Goal: Task Accomplishment & Management: Use online tool/utility

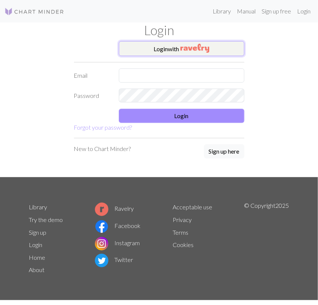
click at [145, 47] on button "Login with" at bounding box center [181, 48] width 125 height 15
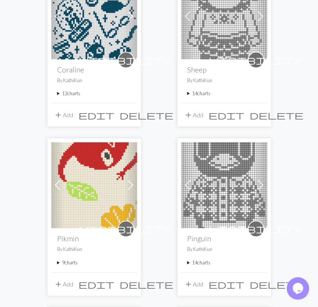
scroll to position [621, 0]
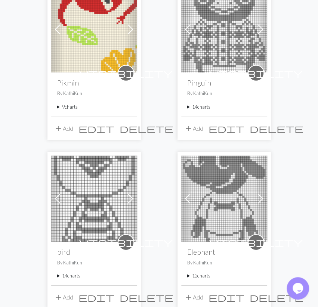
click at [73, 105] on summary "9 charts" at bounding box center [94, 106] width 74 height 7
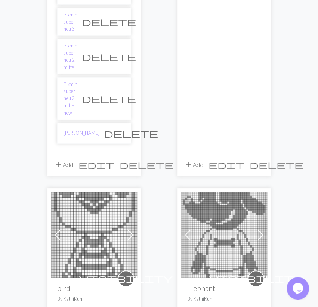
scroll to position [815, 0]
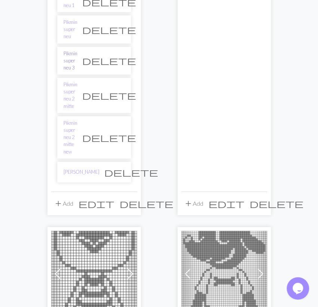
click at [75, 50] on link "Pikmin super neu 3" at bounding box center [70, 61] width 14 height 22
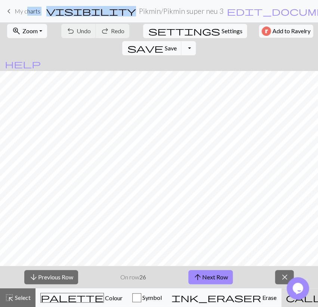
click at [27, 22] on div "keyboard_arrow_left My charts visibility Pikmin / Pikmin super neu 3 edit_docum…" at bounding box center [159, 153] width 318 height 307
click at [31, 36] on button "zoom_in Zoom Zoom" at bounding box center [27, 31] width 40 height 14
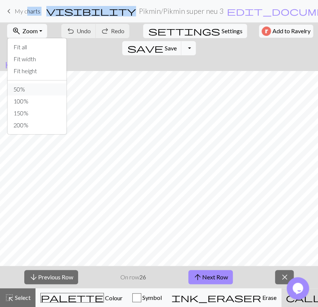
click at [21, 91] on button "50%" at bounding box center [36, 89] width 59 height 12
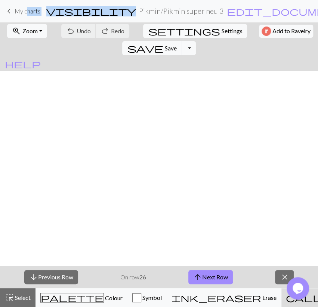
scroll to position [910, 0]
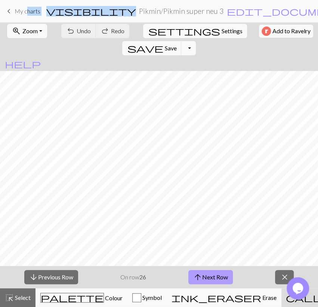
click at [206, 279] on button "arrow_upward Next Row" at bounding box center [210, 277] width 44 height 14
click at [176, 44] on span "Save" at bounding box center [170, 47] width 12 height 7
click at [173, 17] on body "This website uses cookies to ensure you get the best experience on our website.…" at bounding box center [159, 153] width 318 height 307
click at [228, 279] on button "arrow_upward Next Row" at bounding box center [210, 277] width 44 height 14
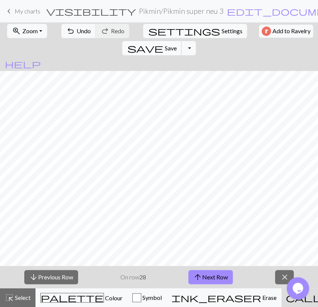
click at [181, 41] on button "save Save Save" at bounding box center [151, 48] width 59 height 14
click at [207, 277] on button "arrow_upward Next Row" at bounding box center [210, 277] width 44 height 14
click at [163, 43] on span "save" at bounding box center [145, 48] width 36 height 10
click at [214, 274] on button "arrow_upward Next Row" at bounding box center [210, 277] width 44 height 14
click at [181, 41] on button "save Save Save" at bounding box center [151, 48] width 59 height 14
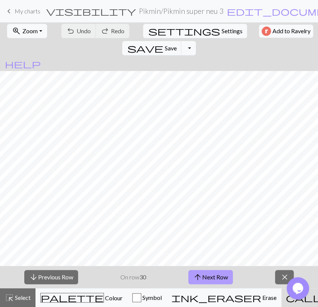
click at [206, 280] on button "arrow_upward Next Row" at bounding box center [210, 277] width 44 height 14
click at [176, 44] on span "Save" at bounding box center [170, 47] width 12 height 7
click at [199, 278] on span "arrow_upward" at bounding box center [197, 277] width 9 height 10
click at [39, 279] on button "arrow_downward Previous Row" at bounding box center [51, 277] width 54 height 14
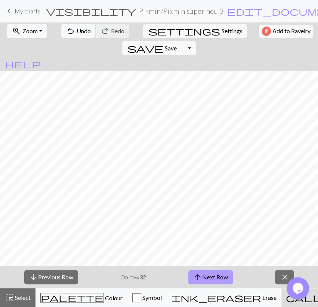
click at [214, 279] on button "arrow_upward Next Row" at bounding box center [210, 277] width 44 height 14
click at [215, 277] on button "arrow_upward Next Row" at bounding box center [210, 277] width 44 height 14
click at [163, 43] on span "save" at bounding box center [145, 48] width 36 height 10
click at [202, 273] on span "arrow_upward" at bounding box center [197, 277] width 9 height 10
click at [176, 44] on span "Save" at bounding box center [170, 47] width 12 height 7
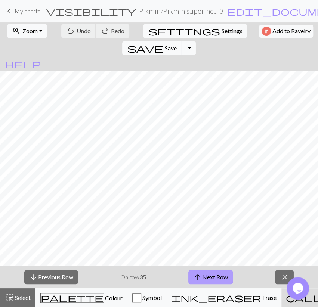
click at [223, 274] on button "arrow_upward Next Row" at bounding box center [210, 277] width 44 height 14
click at [163, 43] on span "save" at bounding box center [145, 48] width 36 height 10
click at [129, 30] on div "zoom_in Zoom Zoom Fit all Fit width Fit height 50% 100% 150% 200% undo Undo Und…" at bounding box center [159, 39] width 318 height 34
click at [224, 280] on button "arrow_upward Next Row" at bounding box center [210, 277] width 44 height 14
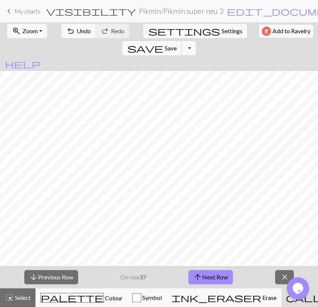
click at [163, 43] on span "save" at bounding box center [145, 48] width 36 height 10
click at [212, 278] on button "arrow_upward Next Row" at bounding box center [210, 277] width 44 height 14
click at [163, 43] on span "save" at bounding box center [145, 48] width 36 height 10
click at [207, 272] on button "arrow_upward Next Row" at bounding box center [210, 277] width 44 height 14
click at [163, 43] on span "save" at bounding box center [145, 48] width 36 height 10
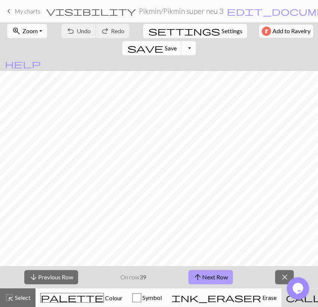
click at [197, 273] on span "arrow_upward" at bounding box center [197, 277] width 9 height 10
click at [163, 43] on span "save" at bounding box center [145, 48] width 36 height 10
click at [176, 44] on span "Save" at bounding box center [170, 47] width 12 height 7
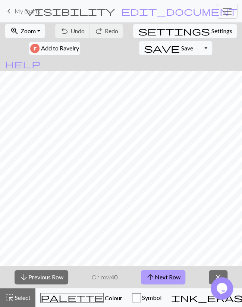
click at [159, 276] on button "arrow_upward Next Row" at bounding box center [163, 277] width 44 height 14
click at [139, 52] on button "save Save Save" at bounding box center [168, 48] width 59 height 14
click at [174, 273] on button "arrow_upward Next Row" at bounding box center [163, 277] width 44 height 14
click at [139, 45] on button "save Save Save" at bounding box center [168, 48] width 59 height 14
click at [160, 279] on button "arrow_upward Next Row" at bounding box center [163, 277] width 44 height 14
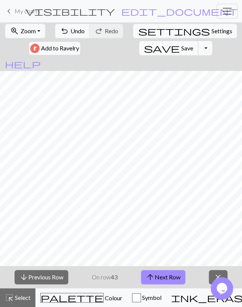
click at [181, 47] on span "Save" at bounding box center [187, 47] width 12 height 7
click at [166, 273] on button "arrow_upward Next Row" at bounding box center [163, 277] width 44 height 14
click at [181, 46] on span "Save" at bounding box center [187, 47] width 12 height 7
click at [170, 276] on button "arrow_upward Next Row" at bounding box center [163, 277] width 44 height 14
click at [181, 49] on span "Save" at bounding box center [187, 47] width 12 height 7
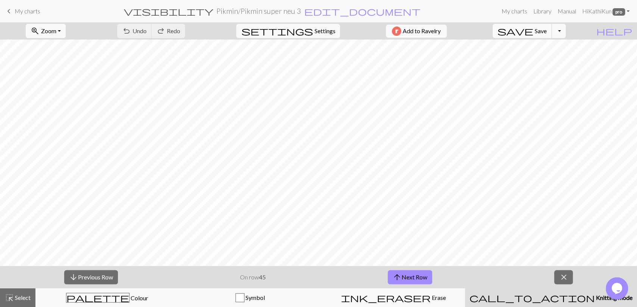
click at [317, 32] on span "Save" at bounding box center [541, 30] width 12 height 7
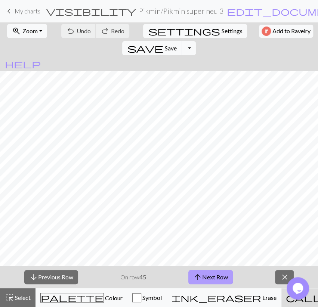
click at [202, 270] on button "arrow_upward Next Row" at bounding box center [210, 277] width 44 height 14
click at [163, 43] on span "save" at bounding box center [145, 48] width 36 height 10
